Goal: Find specific page/section: Find specific page/section

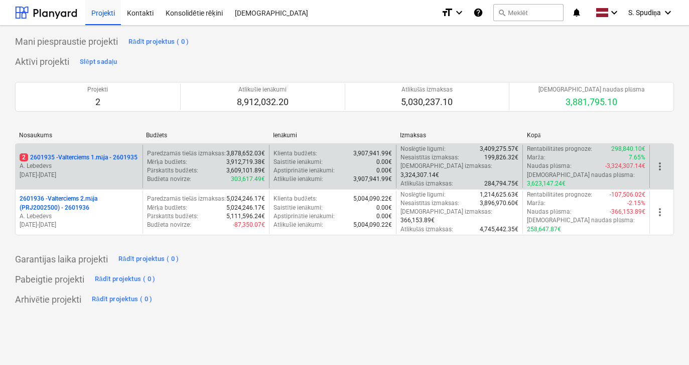
click at [59, 158] on p "2 2601935 - Valterciems 1.māja - 2601935" at bounding box center [79, 157] width 118 height 9
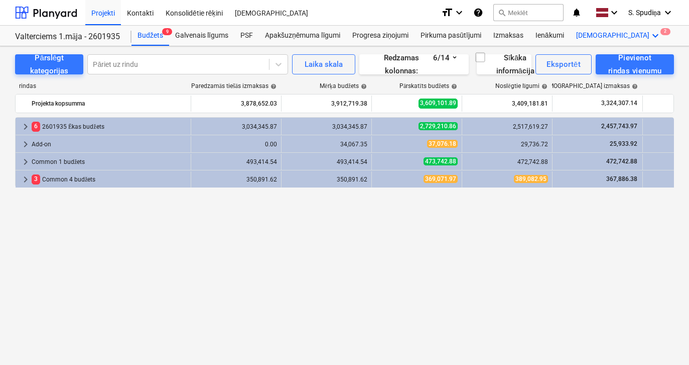
click at [584, 41] on div "Vairāk keyboard_arrow_down 2" at bounding box center [618, 36] width 97 height 20
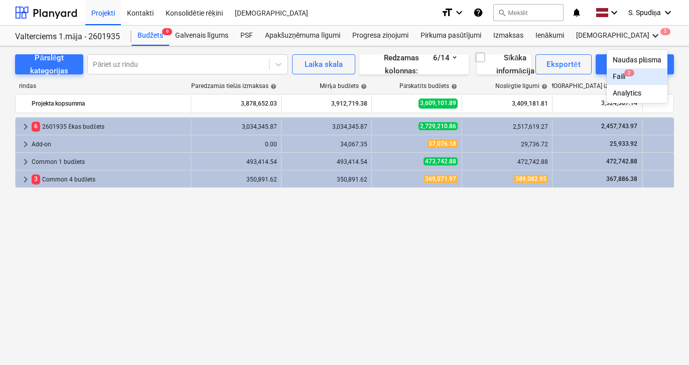
click at [607, 70] on div "Faili 2" at bounding box center [637, 76] width 61 height 17
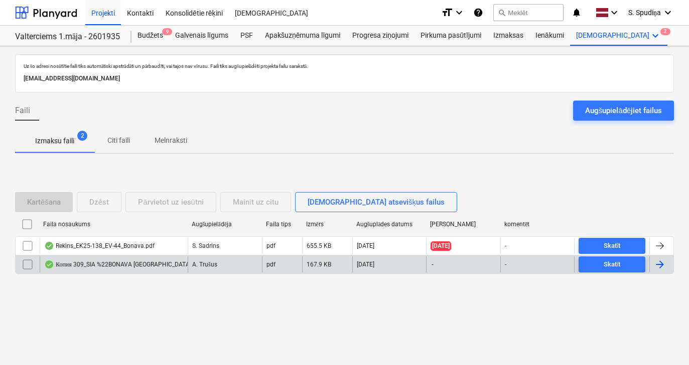
click at [105, 267] on div "Копия 309_SIA %22BONAVA [GEOGRAPHIC_DATA]%22_Valtera iela 44_zogs_V1.pdf" at bounding box center [162, 264] width 236 height 8
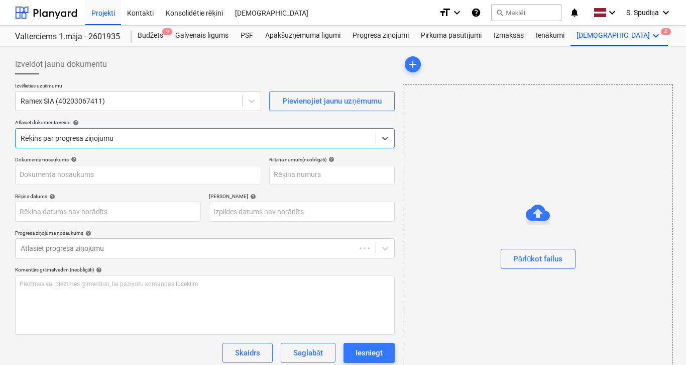
type input "309"
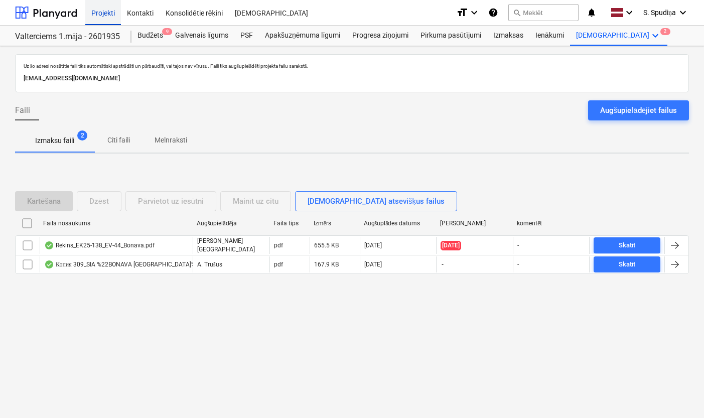
click at [102, 13] on div "Projekti" at bounding box center [103, 12] width 36 height 26
